Goal: Go to known website: Access a specific website the user already knows

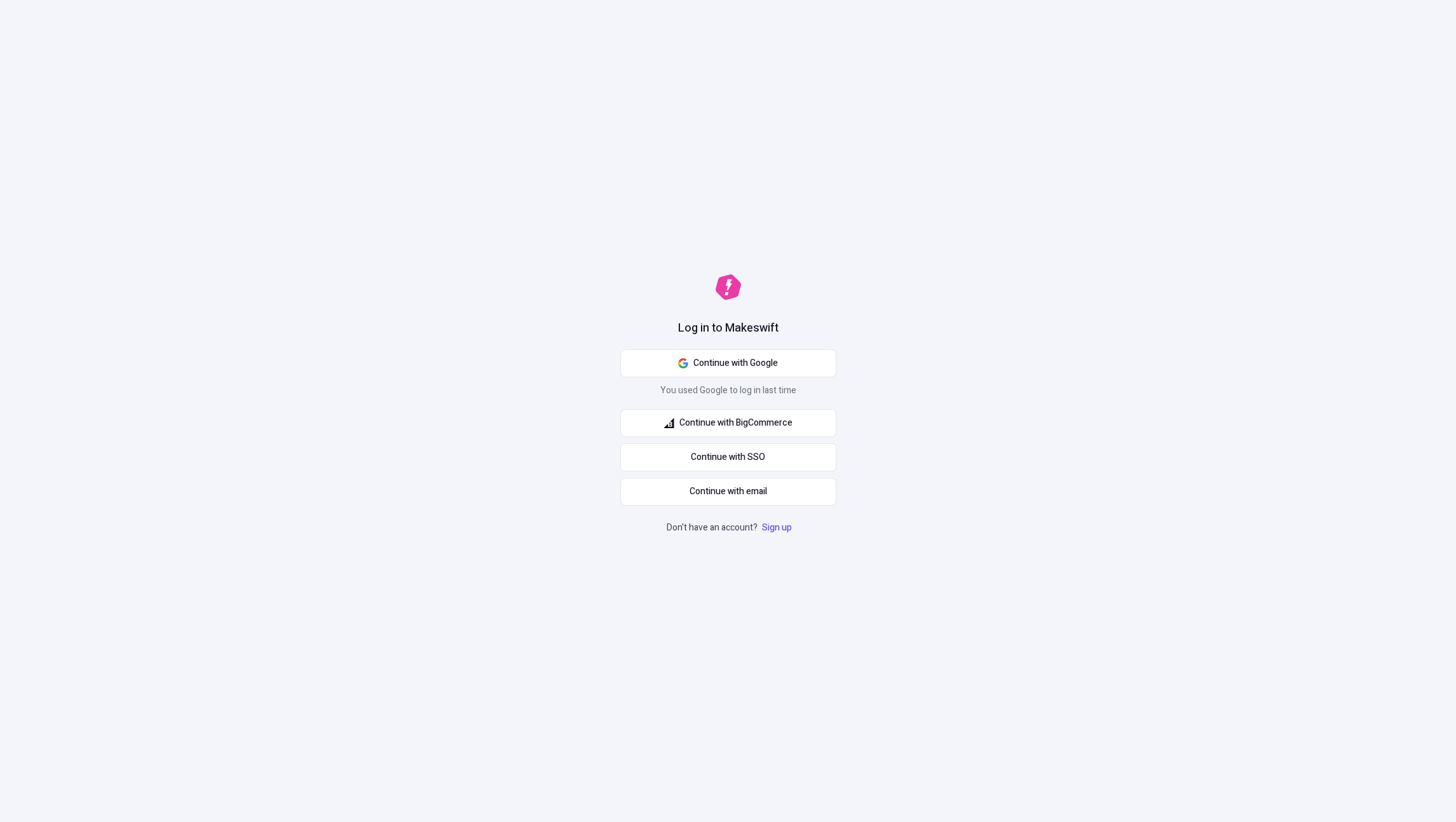
click at [118, 539] on div "Log in to Makeswift Continue with Google You used Google to log in last time Co…" at bounding box center [728, 411] width 1456 height 822
click at [738, 368] on span "Continue with Google" at bounding box center [735, 363] width 84 height 14
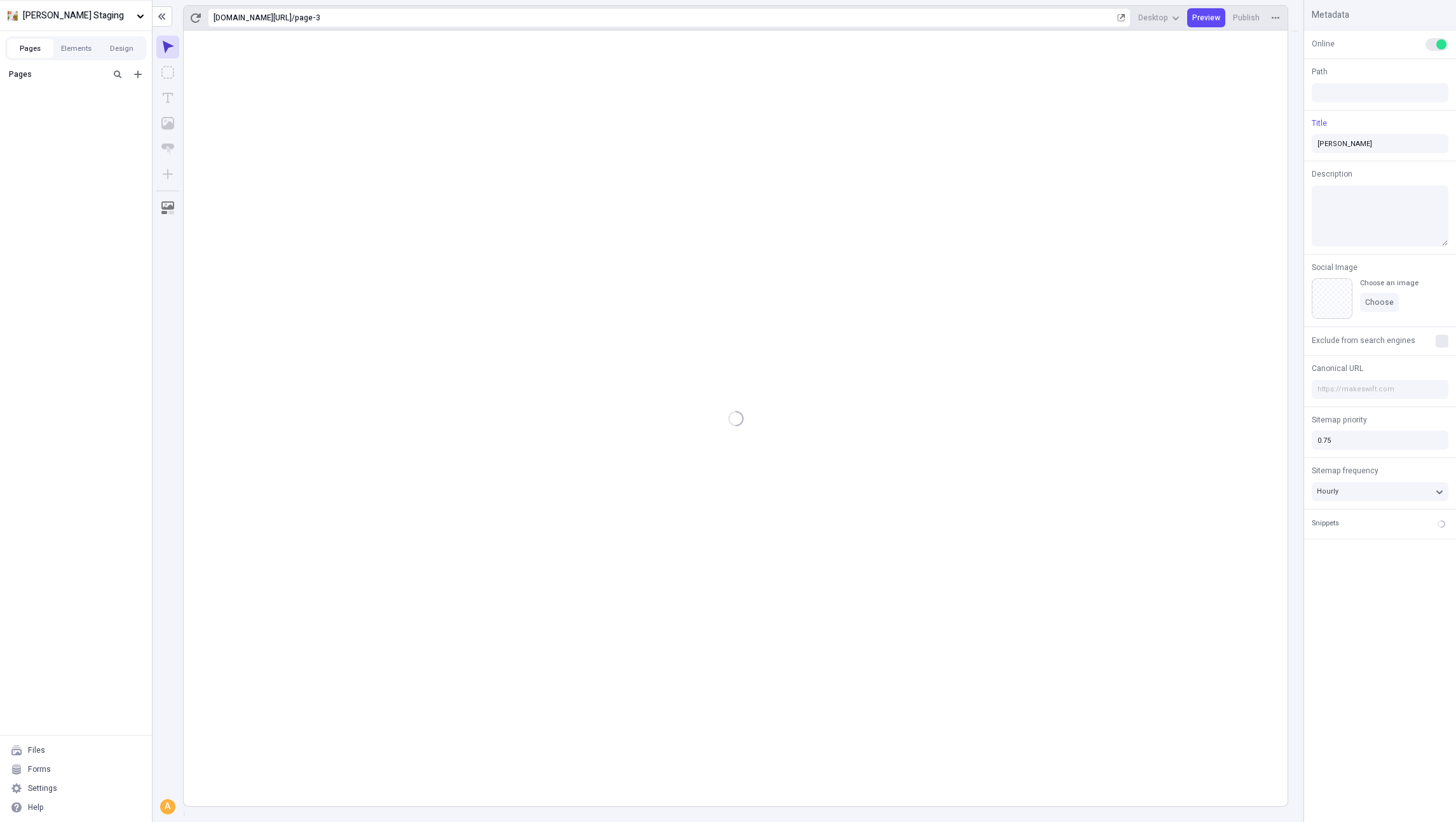
type input "/page-3"
click at [432, 292] on rect at bounding box center [735, 418] width 1104 height 776
click at [429, 303] on rect at bounding box center [735, 418] width 1104 height 776
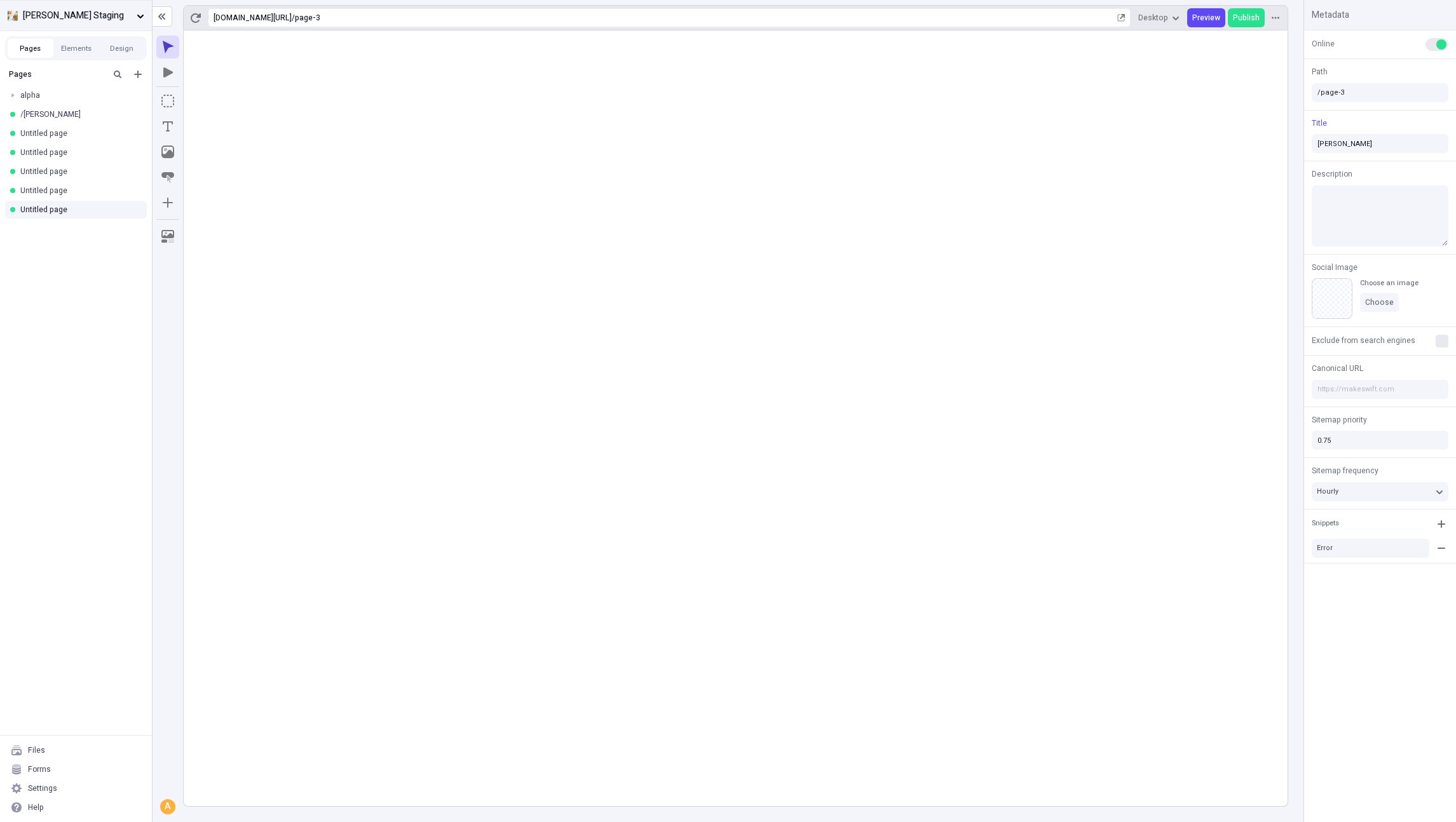
click at [104, 22] on button "Arvin Staging" at bounding box center [76, 15] width 152 height 30
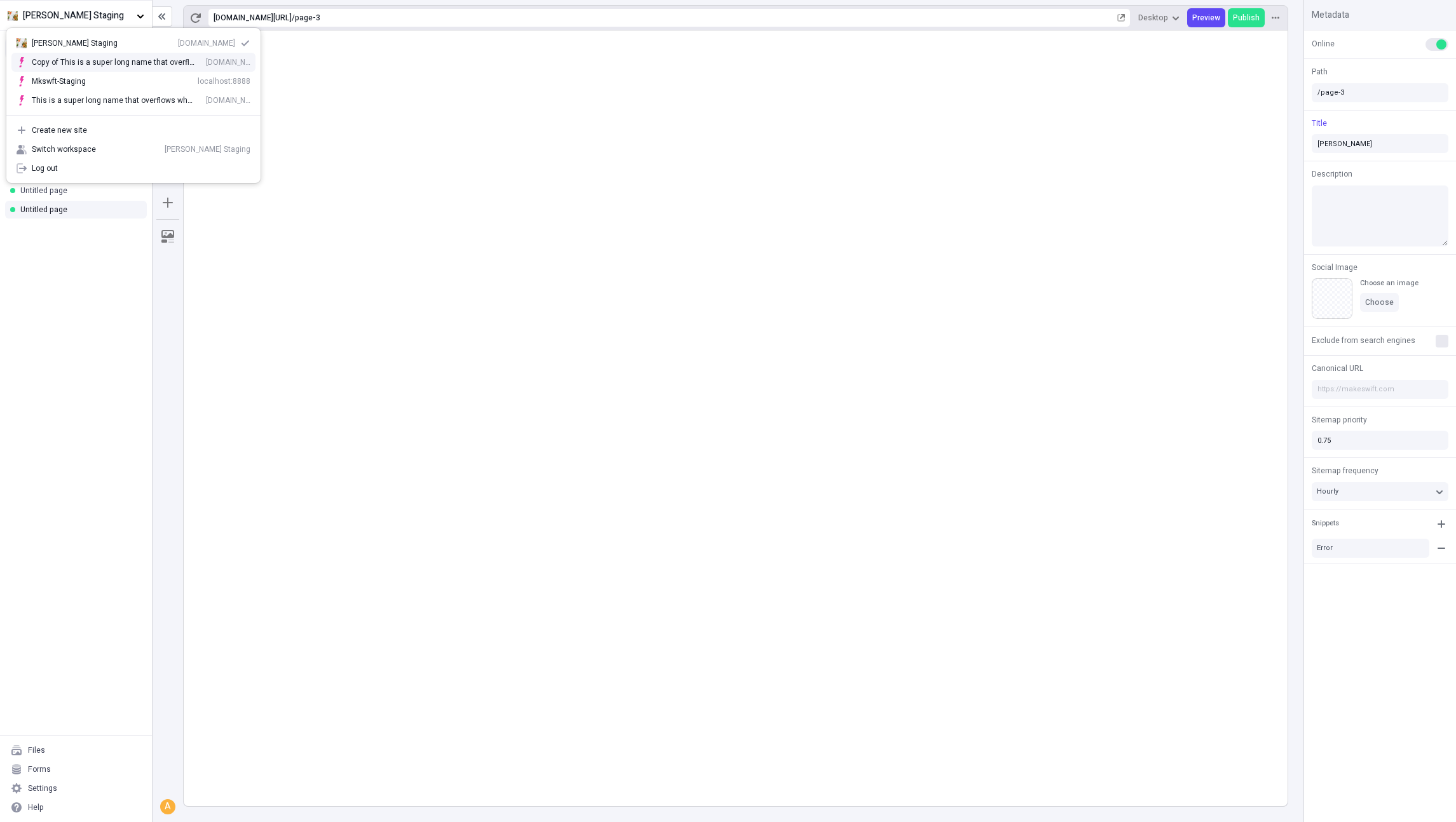
click at [118, 64] on div "Copy of This is a super long name that overflows why would I make this" at bounding box center [114, 62] width 164 height 10
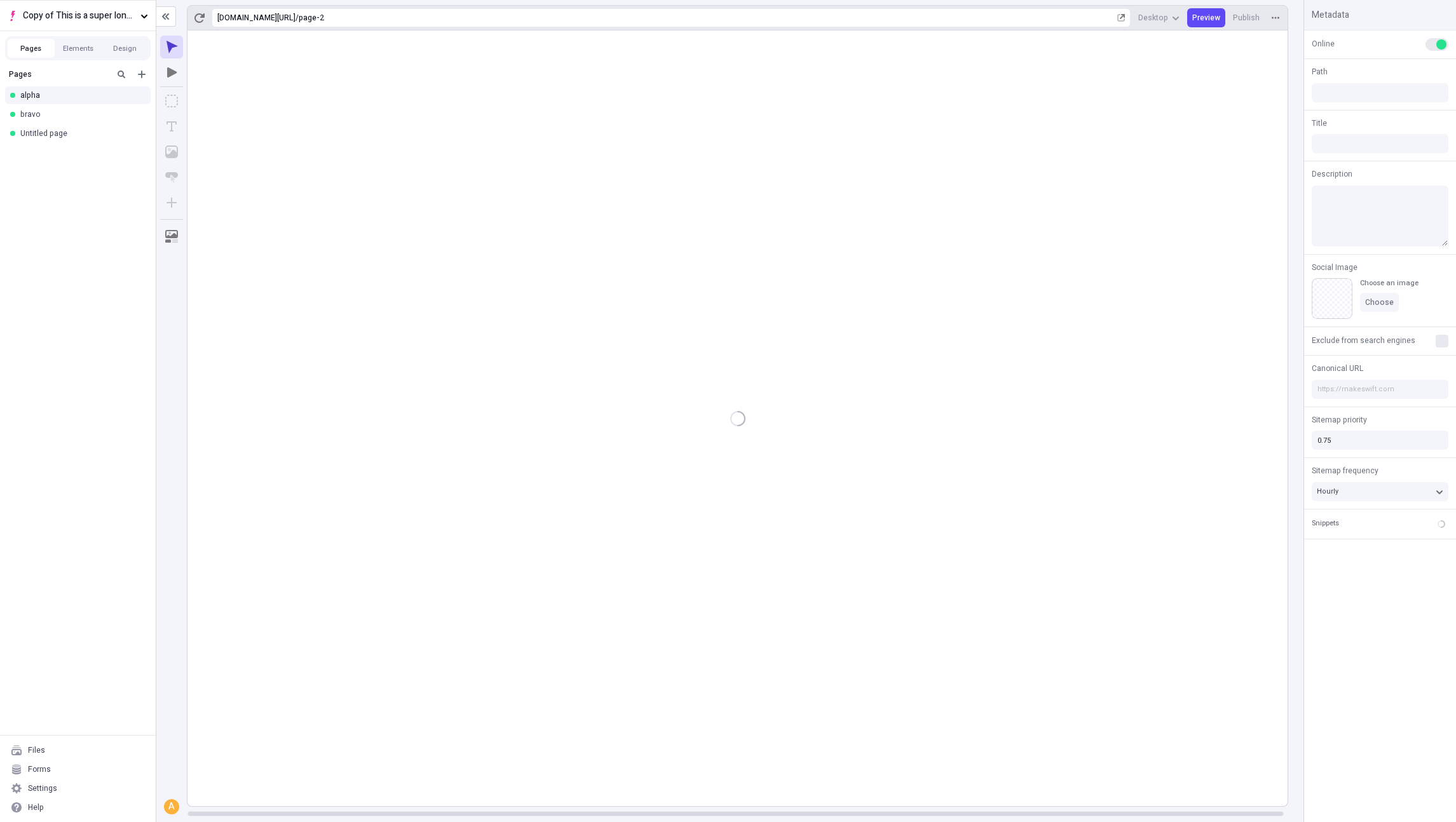
type input "/page-2"
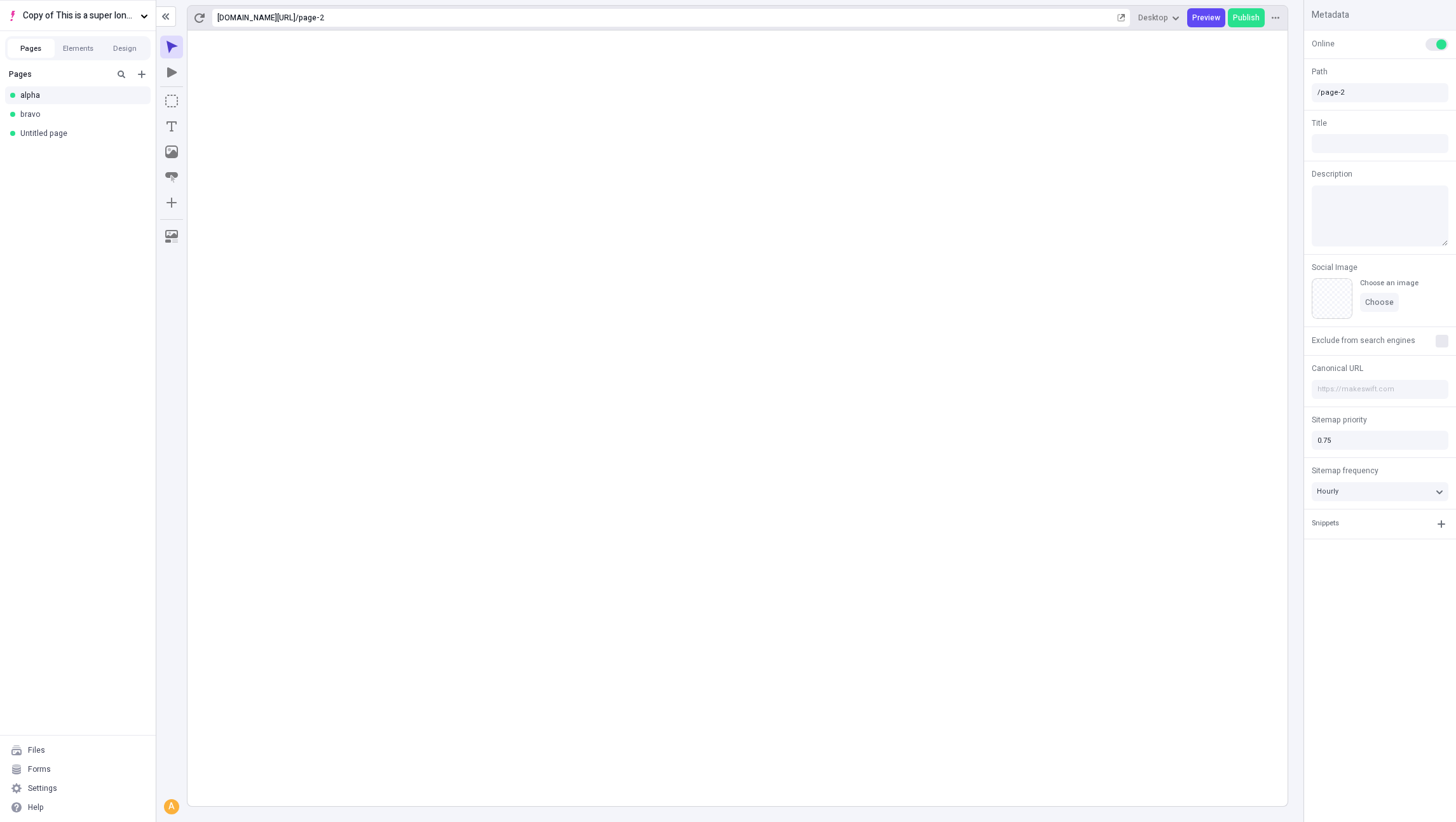
click at [32, 30] on div "Pages Elements Design Pages alpha bravo Untitled page" at bounding box center [77, 382] width 156 height 704
click at [68, 26] on button "Copy of This is a super long name that overflows why would I make this" at bounding box center [77, 15] width 156 height 30
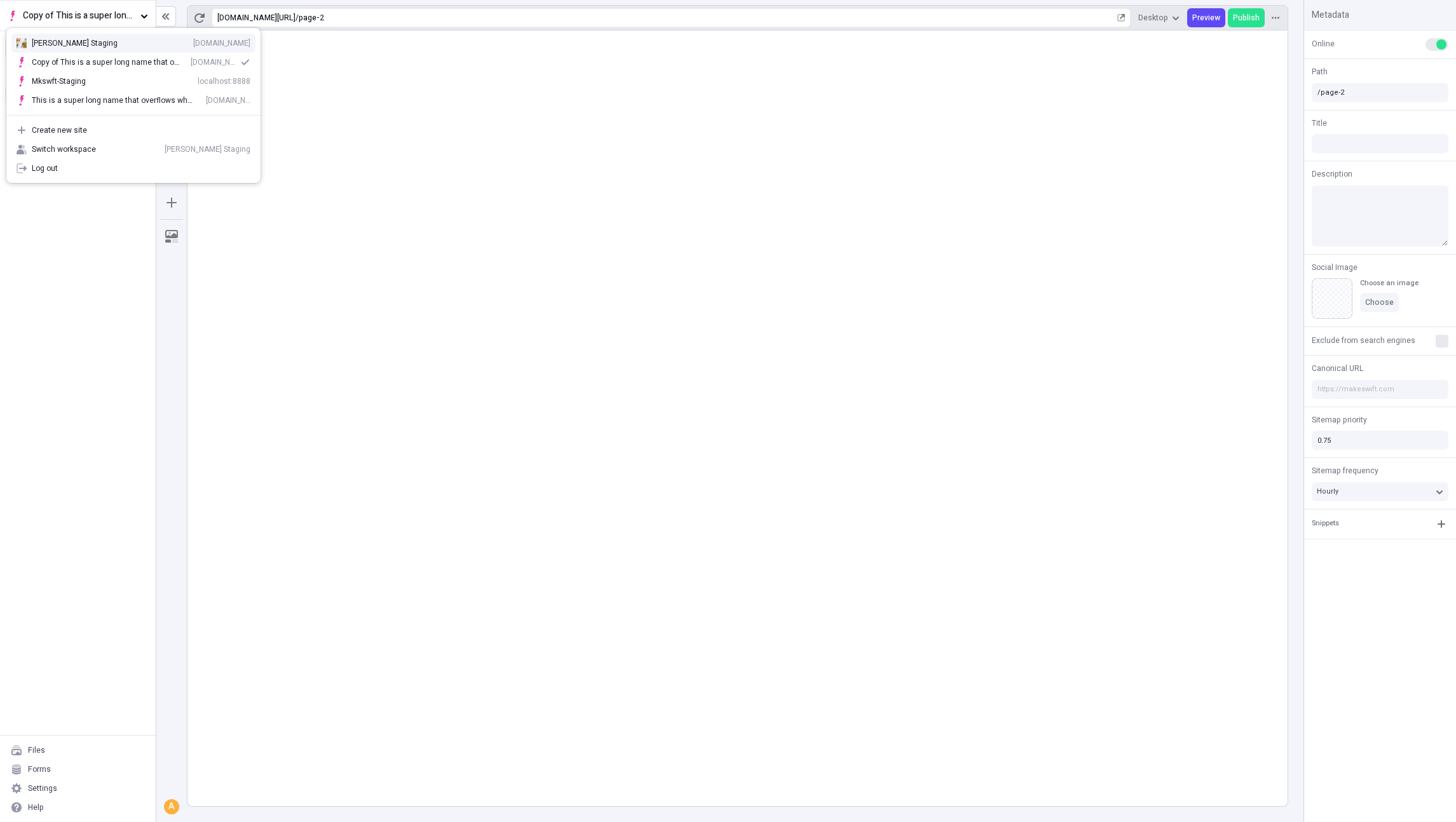
click at [80, 45] on div "Arvin Staging zgo3zr3i6xp.staging.makeswift.site" at bounding box center [141, 43] width 218 height 10
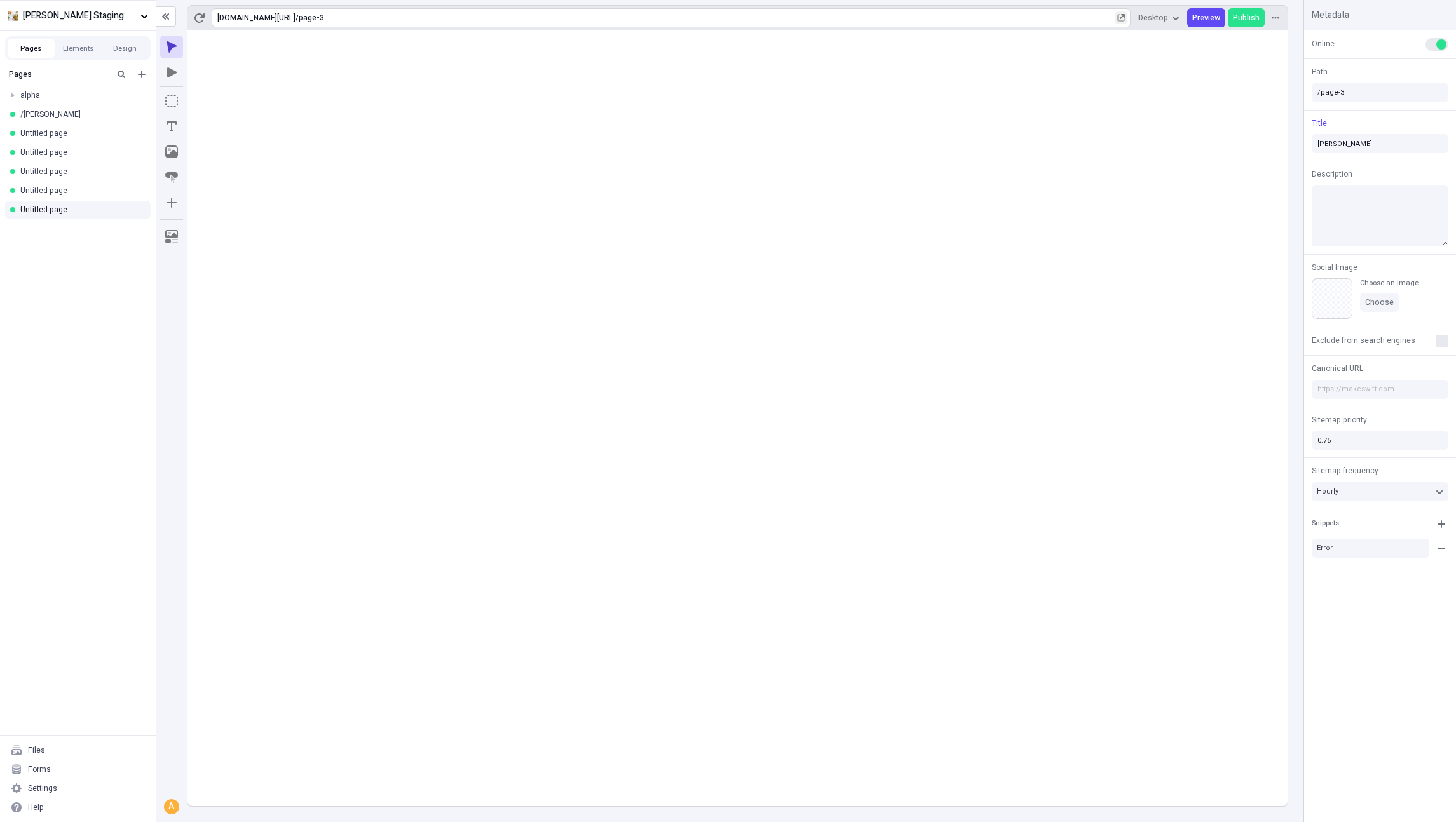
click at [1121, 12] on button "button" at bounding box center [1121, 18] width 12 height 12
